Goal: Information Seeking & Learning: Compare options

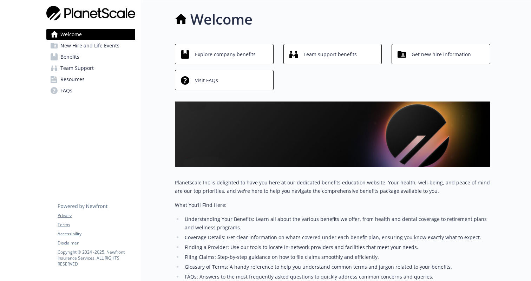
click at [69, 56] on span "Benefits" at bounding box center [69, 56] width 19 height 11
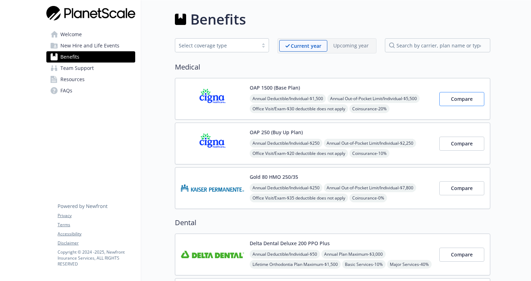
click at [463, 97] on span "Compare" at bounding box center [462, 99] width 22 height 7
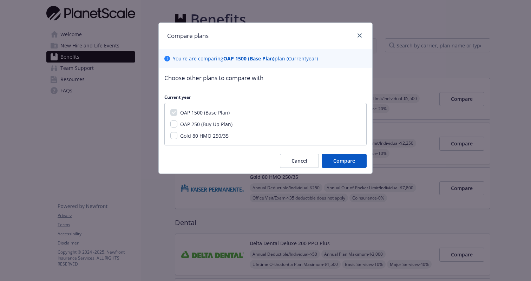
click at [207, 122] on span "OAP 250 (Buy Up Plan)" at bounding box center [206, 124] width 52 height 7
click at [177, 122] on input "OAP 250 (Buy Up Plan)" at bounding box center [173, 124] width 7 height 7
checkbox input "true"
click at [343, 158] on span "Compare" at bounding box center [345, 160] width 22 height 7
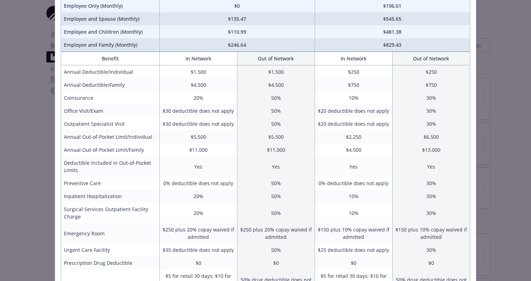
scroll to position [75, 0]
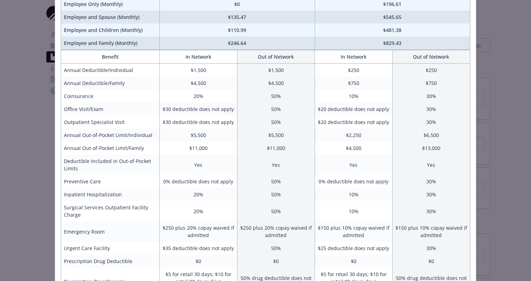
click at [194, 168] on td "Yes" at bounding box center [199, 165] width 78 height 20
click at [200, 177] on td "0% deductible does not apply" at bounding box center [199, 181] width 78 height 13
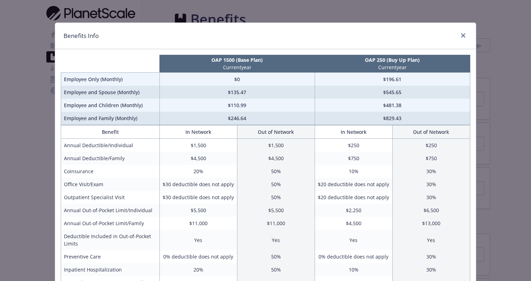
scroll to position [0, 0]
click at [464, 35] on icon "close" at bounding box center [463, 35] width 4 height 4
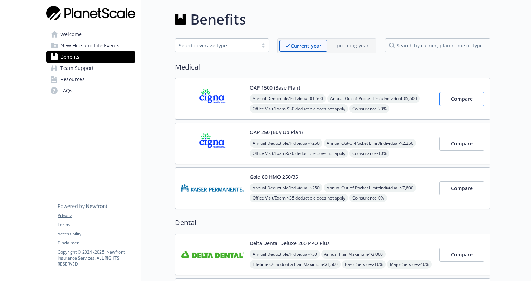
click at [454, 95] on button "Compare" at bounding box center [462, 99] width 45 height 14
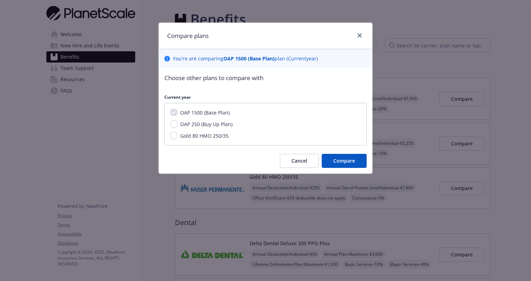
click at [199, 123] on span "OAP 250 (Buy Up Plan)" at bounding box center [206, 124] width 52 height 7
click at [177, 123] on input "OAP 250 (Buy Up Plan)" at bounding box center [173, 124] width 7 height 7
checkbox input "true"
click at [342, 160] on span "Compare" at bounding box center [345, 160] width 22 height 7
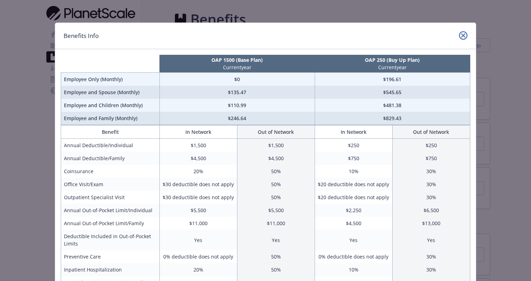
click at [465, 34] on icon "close" at bounding box center [463, 35] width 4 height 4
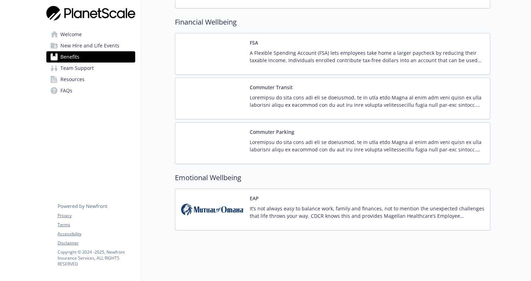
scroll to position [645, 0]
